Goal: Use online tool/utility: Utilize a website feature to perform a specific function

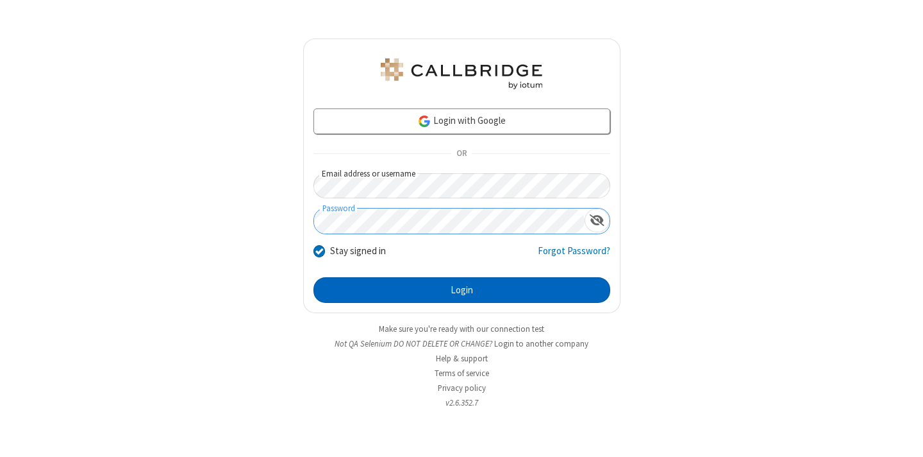
click at [462, 290] on button "Login" at bounding box center [462, 290] width 297 height 26
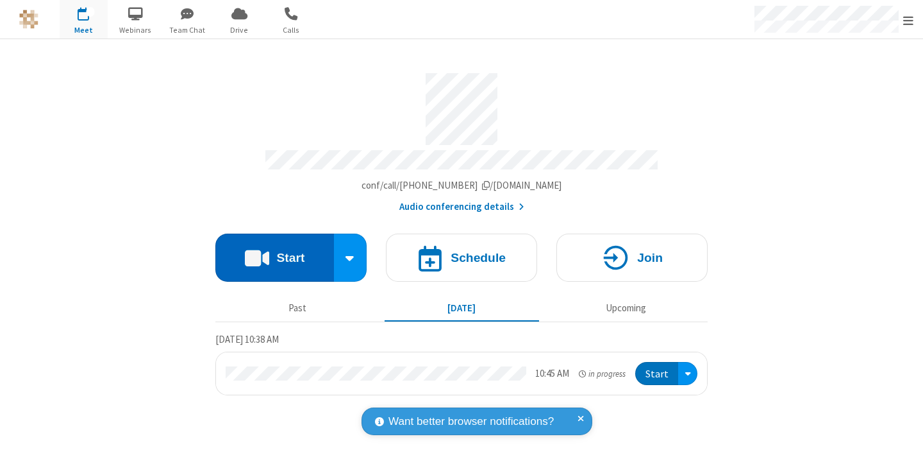
click at [274, 251] on button "Start" at bounding box center [274, 257] width 119 height 48
